Goal: Check status: Check status

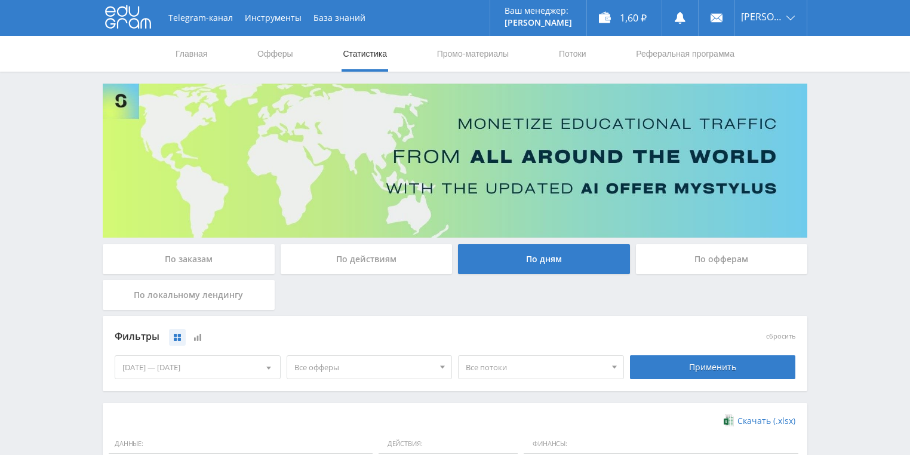
scroll to position [191, 0]
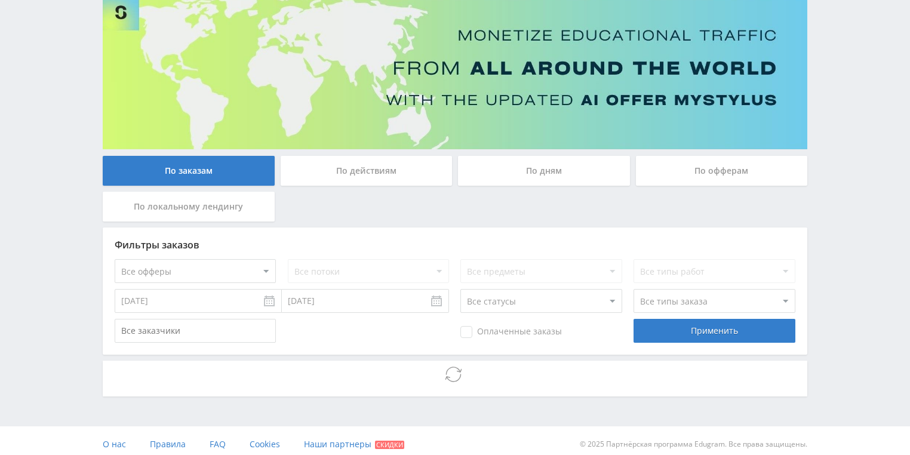
scroll to position [96, 0]
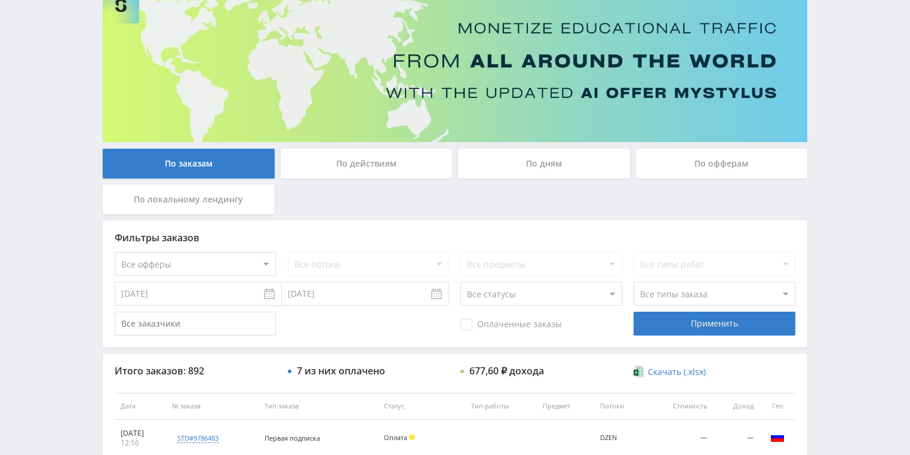
click at [386, 167] on div "По действиям" at bounding box center [367, 164] width 172 height 30
click at [0, 0] on input "По действиям" at bounding box center [0, 0] width 0 height 0
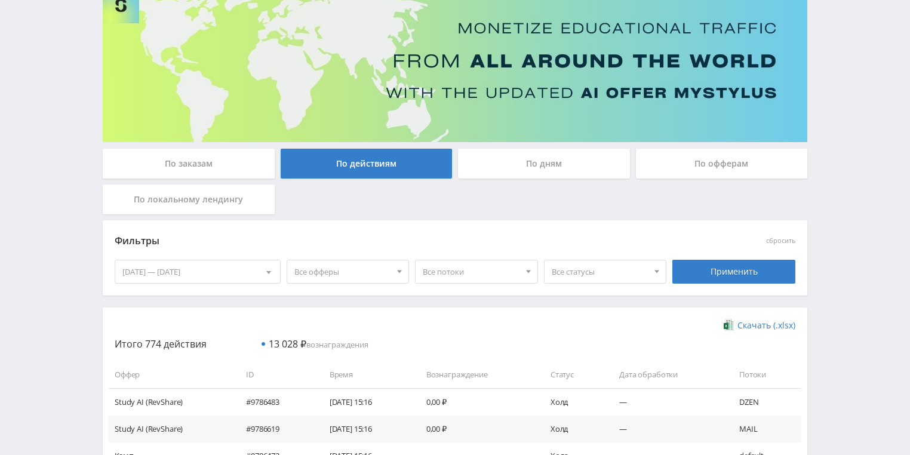
click at [504, 175] on div "По дням" at bounding box center [544, 164] width 172 height 30
click at [0, 0] on input "По дням" at bounding box center [0, 0] width 0 height 0
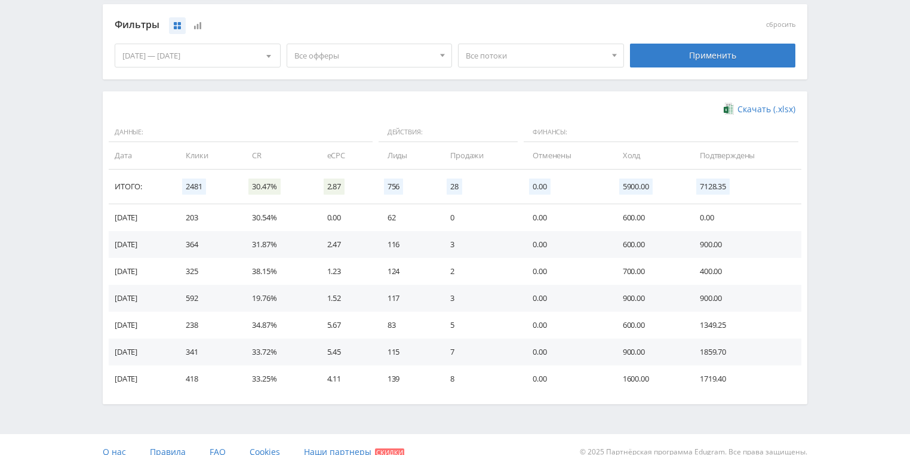
scroll to position [325, 0]
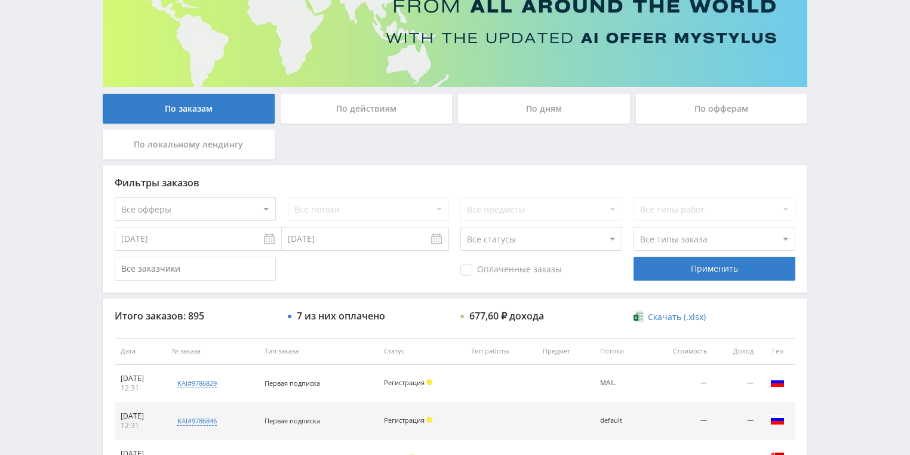
scroll to position [287, 0]
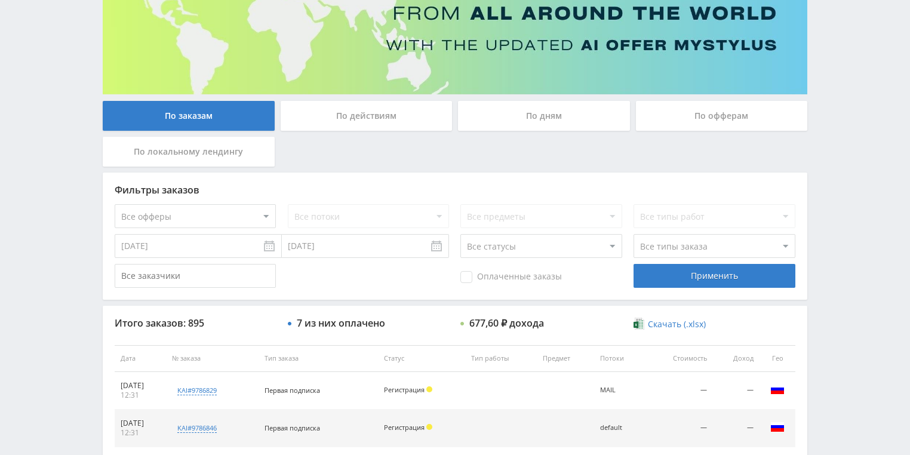
click at [328, 119] on div "По действиям" at bounding box center [367, 116] width 172 height 30
click at [0, 0] on input "По действиям" at bounding box center [0, 0] width 0 height 0
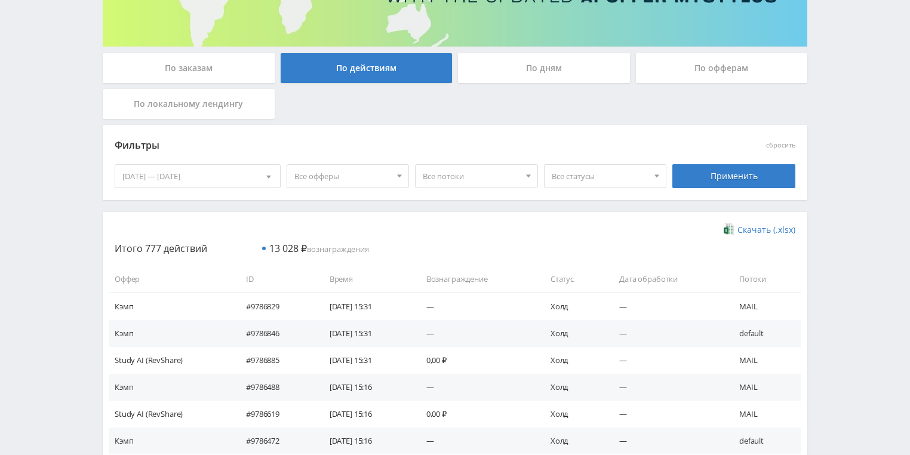
click at [531, 77] on div "По дням" at bounding box center [544, 68] width 172 height 30
click at [0, 0] on input "По дням" at bounding box center [0, 0] width 0 height 0
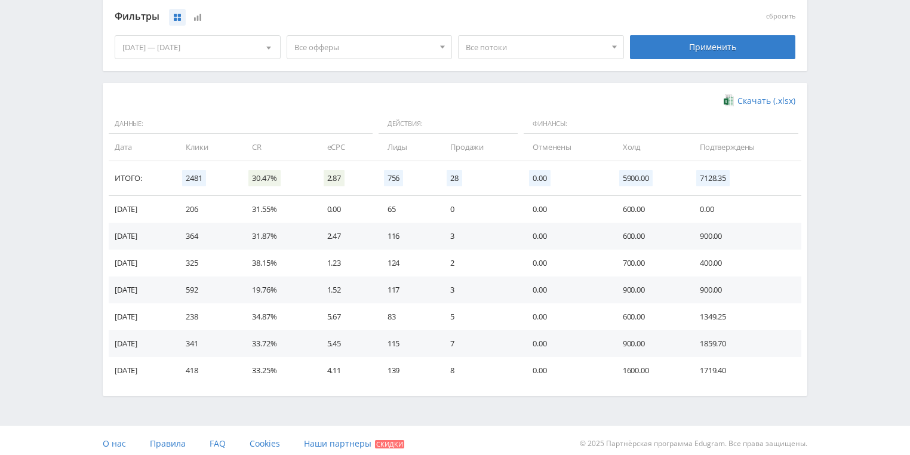
scroll to position [325, 0]
